Goal: Information Seeking & Learning: Learn about a topic

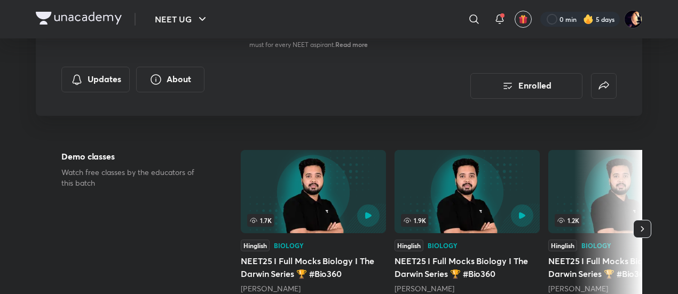
scroll to position [185, 0]
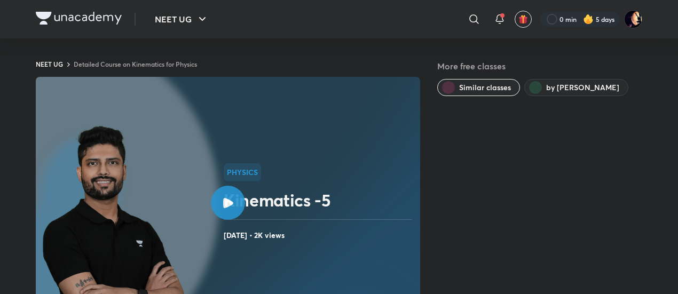
click at [81, 11] on div "NEET UG ​ 0 min 5 days" at bounding box center [339, 19] width 606 height 38
click at [83, 15] on img at bounding box center [79, 18] width 86 height 13
click at [107, 11] on div "NEET UG ​ 0 min 5 days" at bounding box center [339, 19] width 606 height 38
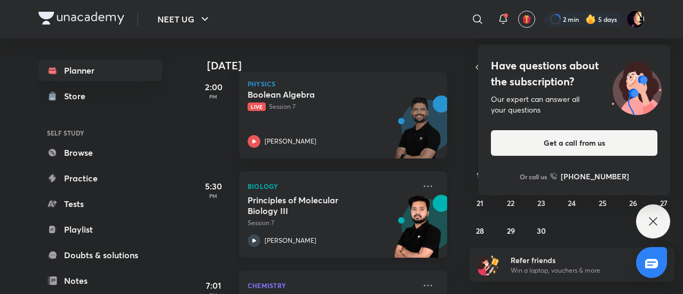
scroll to position [358, 0]
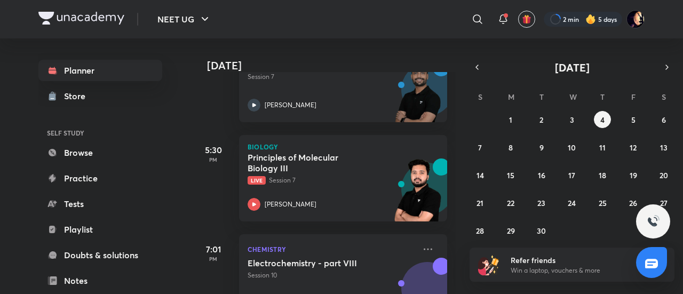
scroll to position [396, 0]
click at [280, 159] on h5 "Principles of Molecular Biology III" at bounding box center [314, 162] width 133 height 21
click at [284, 202] on p "[PERSON_NAME]" at bounding box center [291, 204] width 52 height 10
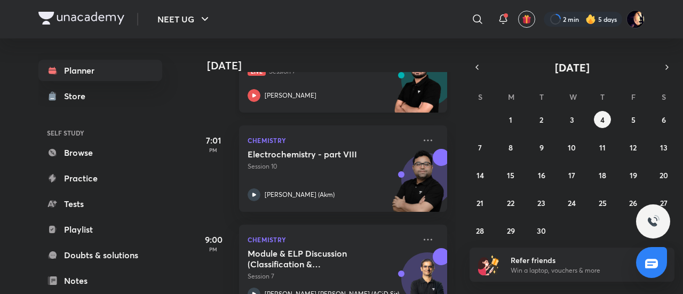
scroll to position [504, 0]
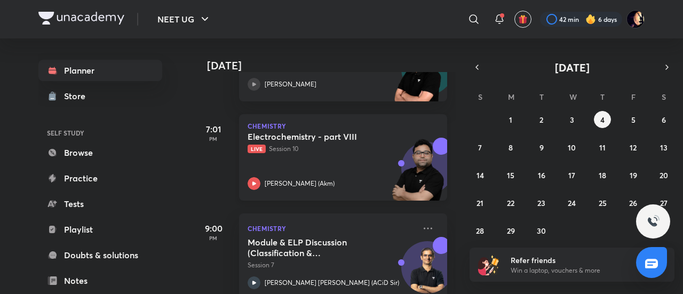
scroll to position [516, 0]
click at [324, 150] on p "Live Session 10" at bounding box center [332, 149] width 168 height 10
